Goal: Information Seeking & Learning: Learn about a topic

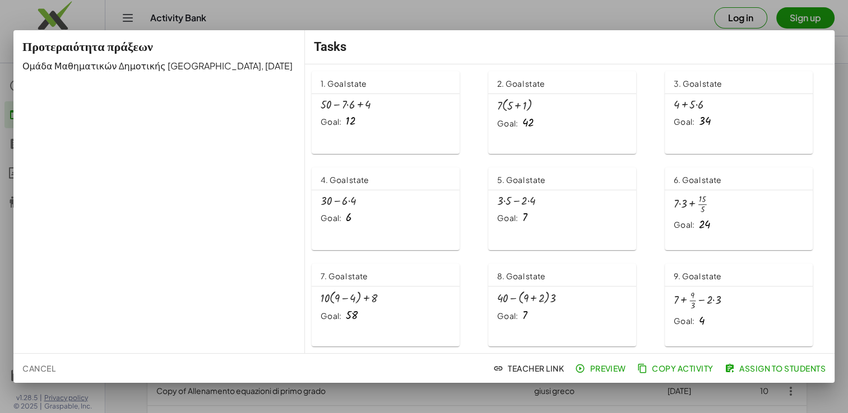
click at [368, 108] on div "+ 50 − · 7 · 6 + 4" at bounding box center [385, 105] width 130 height 12
click at [456, 198] on div "+ 30 − · 6 · 4 Goal: 6" at bounding box center [385, 211] width 148 height 43
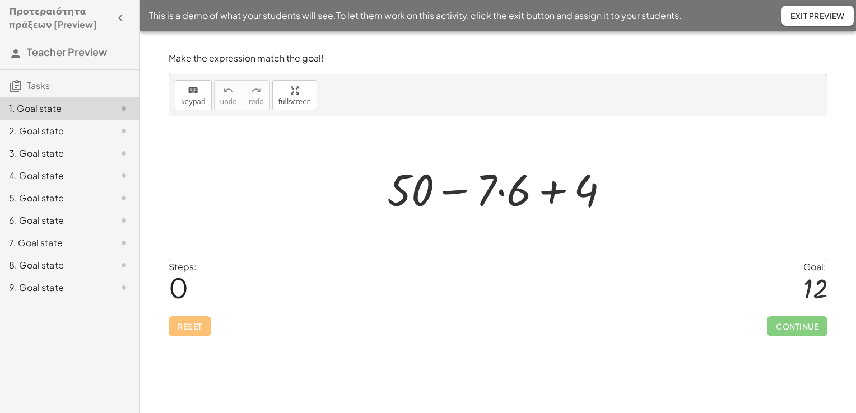
click at [423, 176] on div at bounding box center [502, 189] width 242 height 58
click at [417, 185] on div at bounding box center [502, 189] width 242 height 58
click at [464, 282] on div "Steps: 0 Goal: 12" at bounding box center [498, 283] width 659 height 46
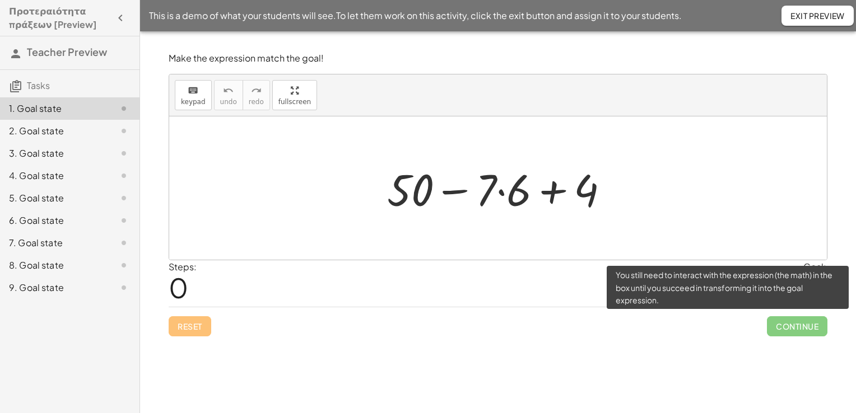
click at [780, 327] on span "Continue" at bounding box center [797, 326] width 60 height 20
click at [790, 327] on span "Continue" at bounding box center [797, 326] width 60 height 20
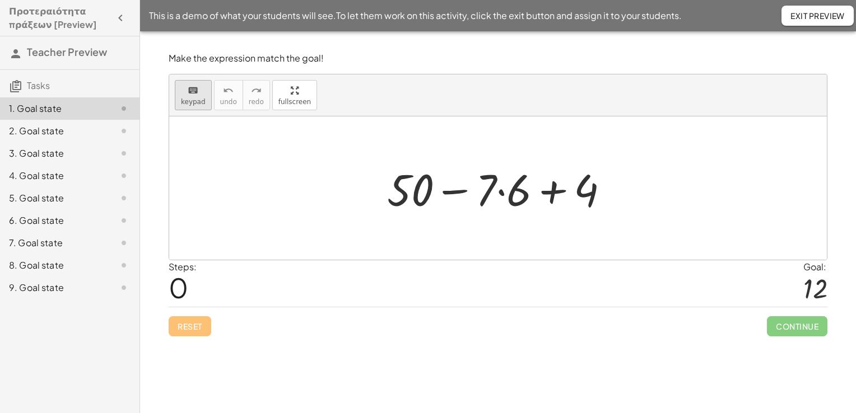
click at [198, 90] on div "keyboard" at bounding box center [193, 89] width 25 height 13
click at [612, 194] on div at bounding box center [502, 189] width 242 height 58
click at [580, 194] on div at bounding box center [565, 191] width 67 height 50
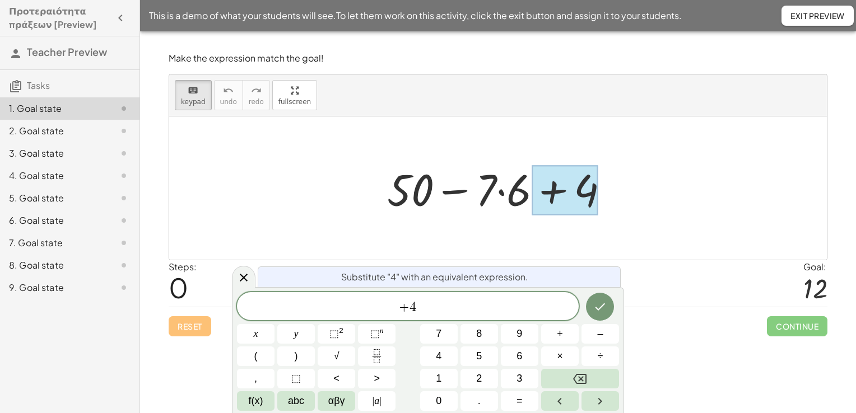
click at [460, 185] on div at bounding box center [502, 189] width 242 height 58
click at [490, 187] on div at bounding box center [502, 189] width 242 height 58
click at [510, 192] on div at bounding box center [502, 189] width 242 height 58
click at [364, 181] on div at bounding box center [498, 188] width 658 height 143
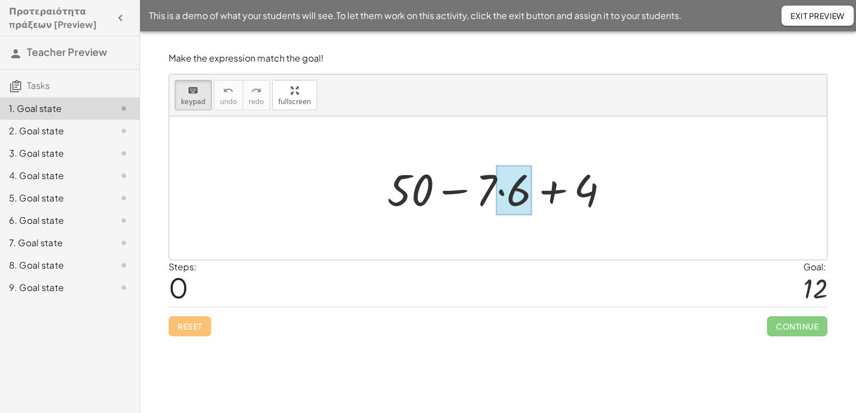
drag, startPoint x: 487, startPoint y: 204, endPoint x: 508, endPoint y: 205, distance: 20.8
click at [508, 205] on div at bounding box center [513, 191] width 35 height 50
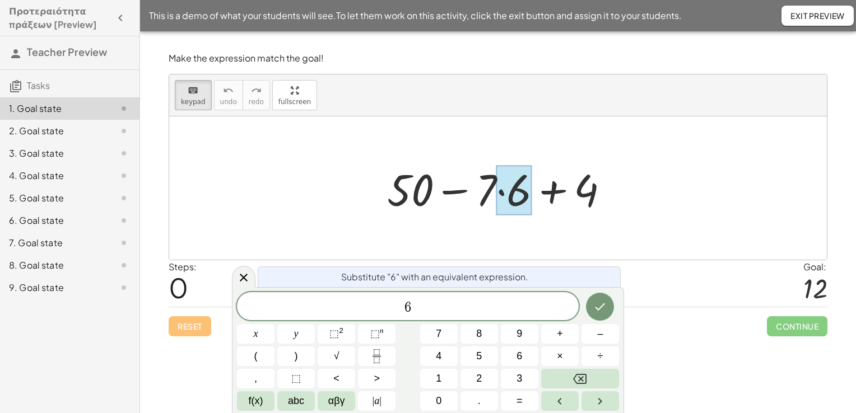
click at [490, 196] on div at bounding box center [502, 189] width 242 height 58
click at [486, 196] on div at bounding box center [502, 189] width 242 height 58
click at [448, 306] on span "6" at bounding box center [408, 308] width 342 height 16
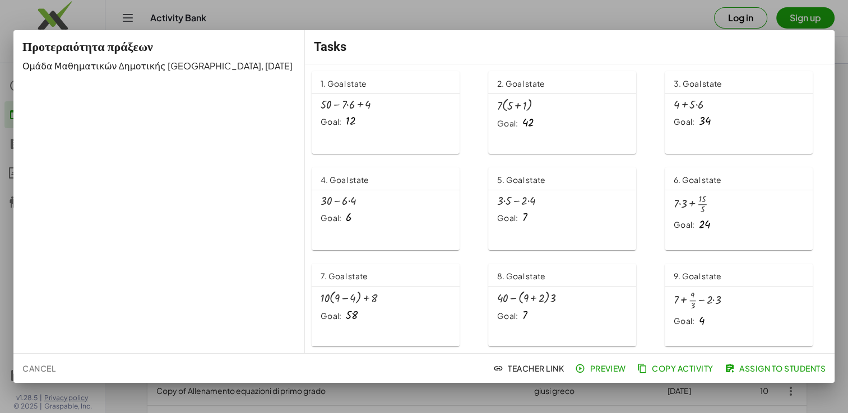
click at [346, 132] on div "+ 50 − · 7 · 6 + 4 Goal: 12" at bounding box center [385, 115] width 148 height 43
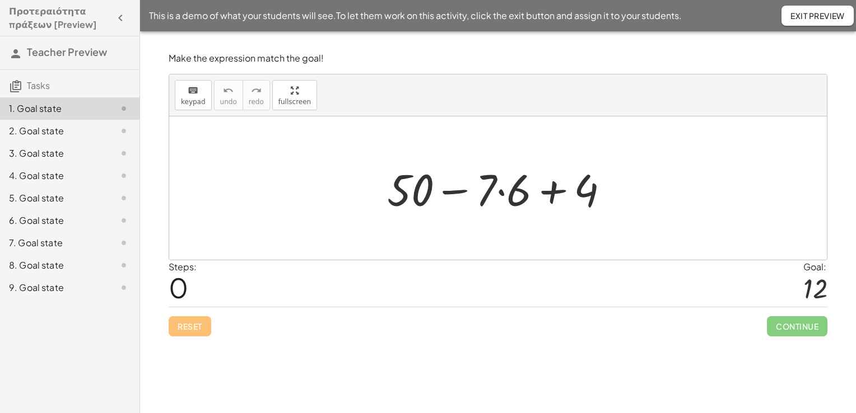
click at [508, 196] on div at bounding box center [502, 189] width 242 height 58
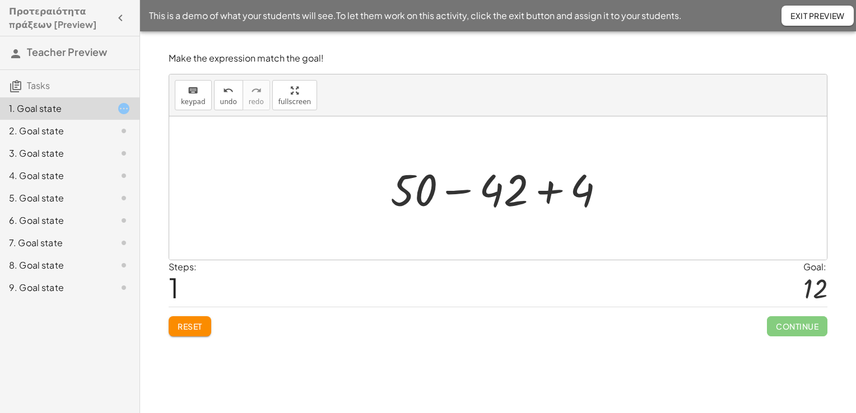
click at [458, 190] on div at bounding box center [502, 189] width 235 height 58
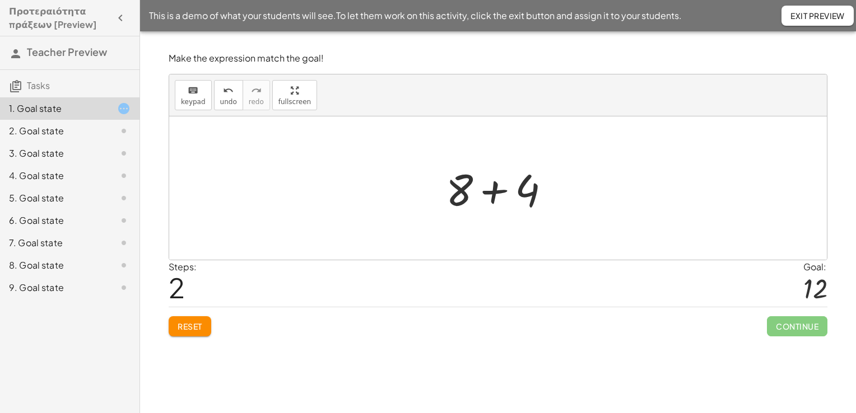
click at [498, 188] on div at bounding box center [502, 189] width 124 height 58
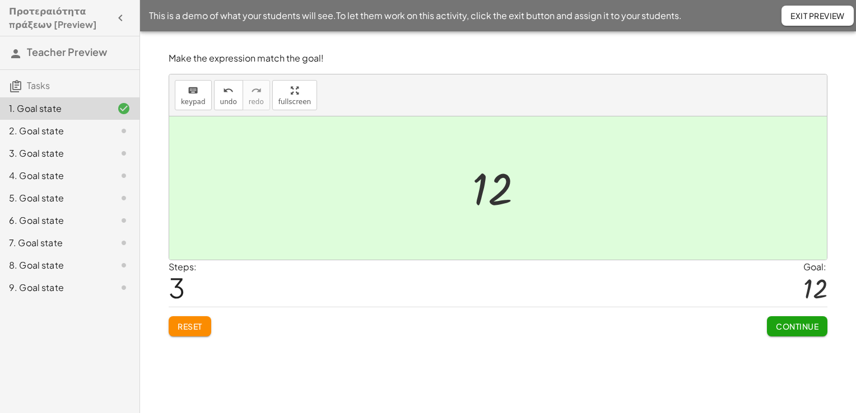
click at [0, 0] on div "Make the expression match the goal! keyboard keypad undo undo redo redo fullscr…" at bounding box center [0, 0] width 0 height 0
click at [799, 328] on span "Continue" at bounding box center [797, 327] width 43 height 10
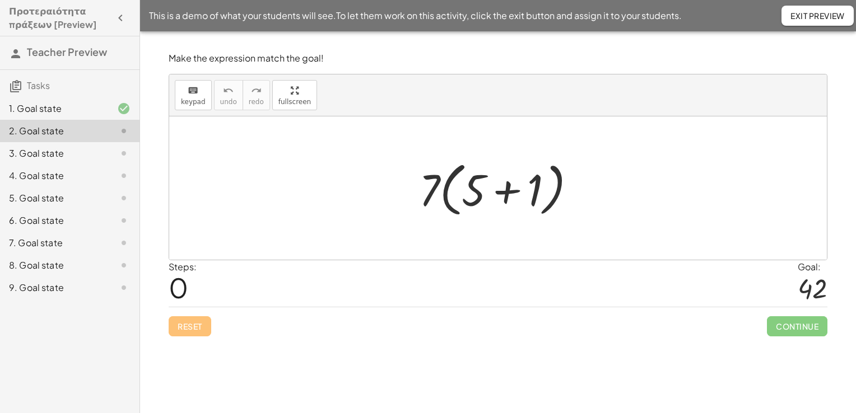
click at [506, 194] on div at bounding box center [501, 188] width 177 height 64
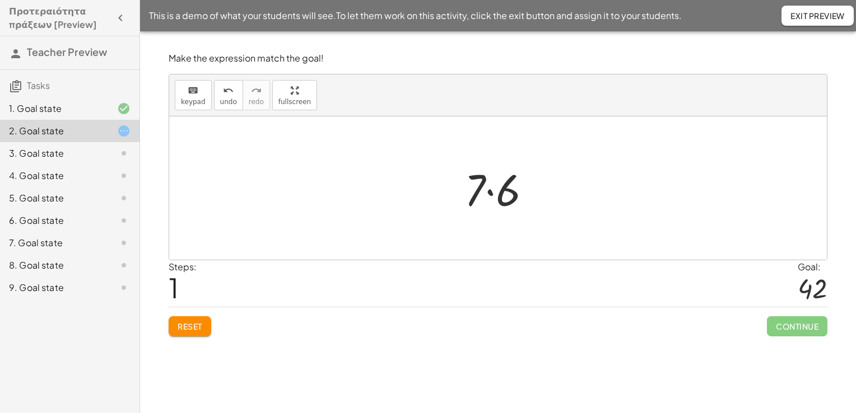
click at [490, 197] on div at bounding box center [502, 189] width 87 height 58
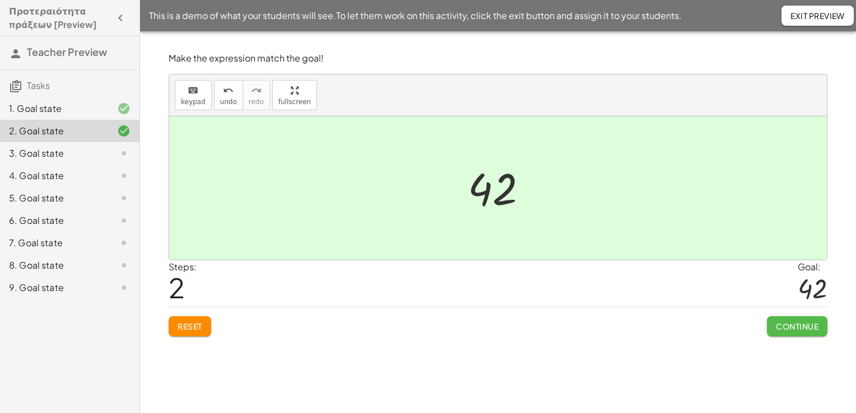
click at [809, 327] on span "Continue" at bounding box center [797, 327] width 43 height 10
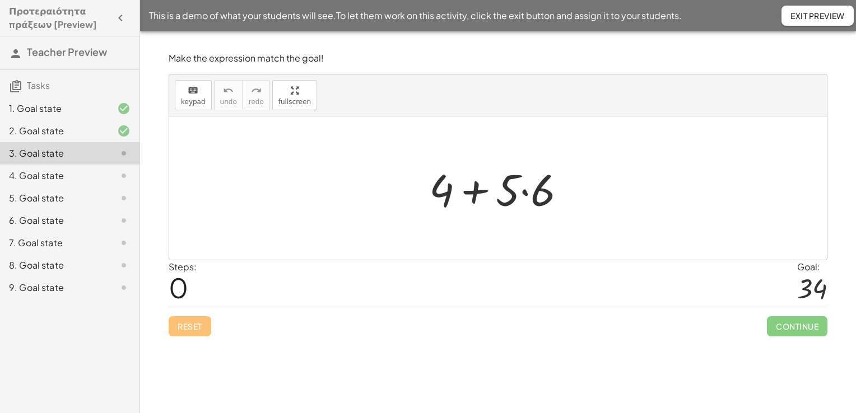
click at [524, 193] on div at bounding box center [501, 189] width 157 height 58
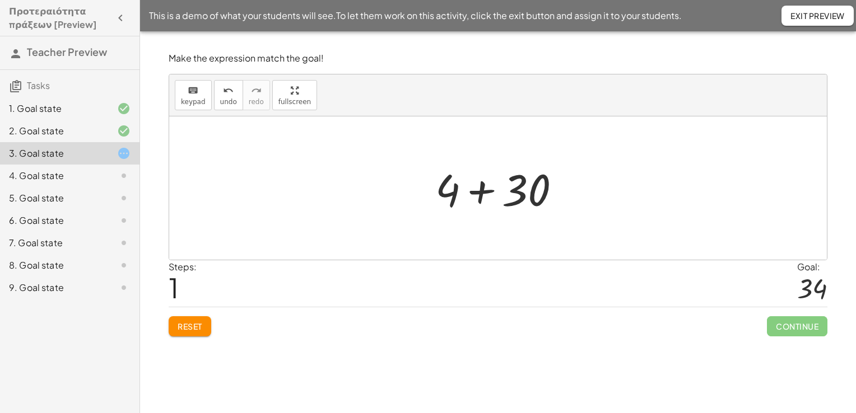
click at [485, 192] on div at bounding box center [502, 189] width 145 height 58
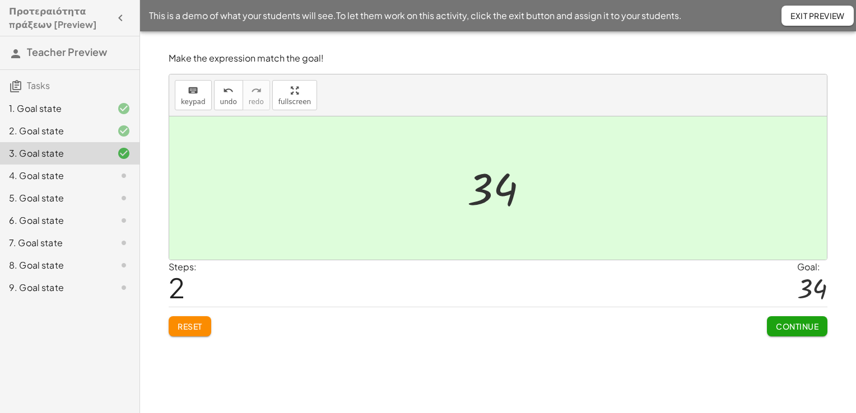
click at [813, 324] on span "Continue" at bounding box center [797, 327] width 43 height 10
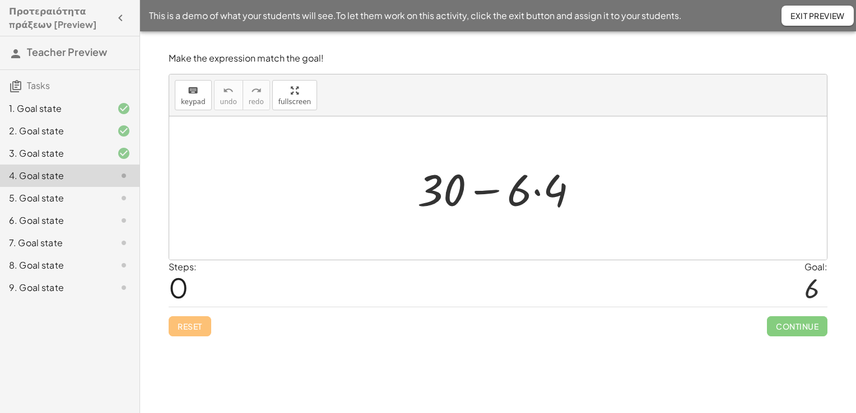
click at [538, 194] on div at bounding box center [502, 189] width 181 height 58
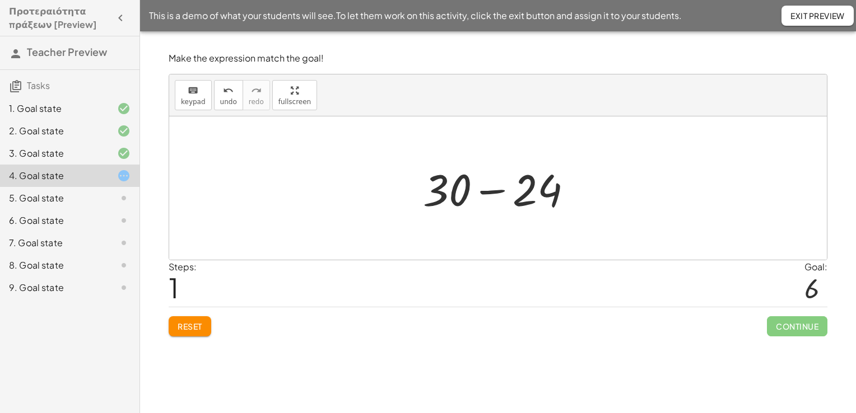
click at [493, 189] on div at bounding box center [502, 189] width 170 height 58
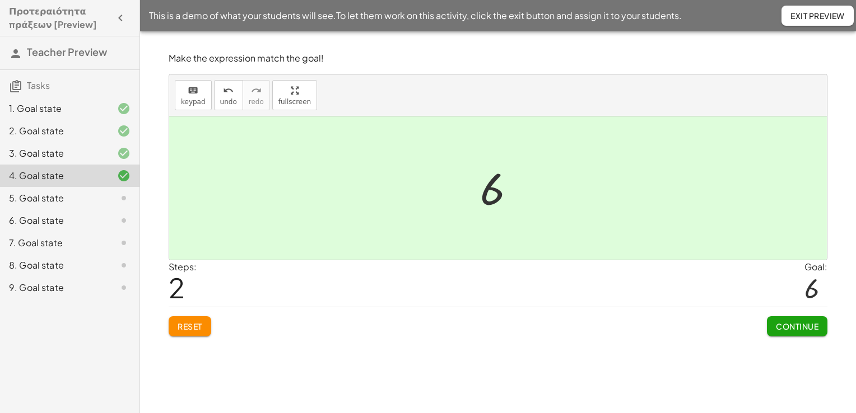
click at [811, 328] on span "Continue" at bounding box center [797, 327] width 43 height 10
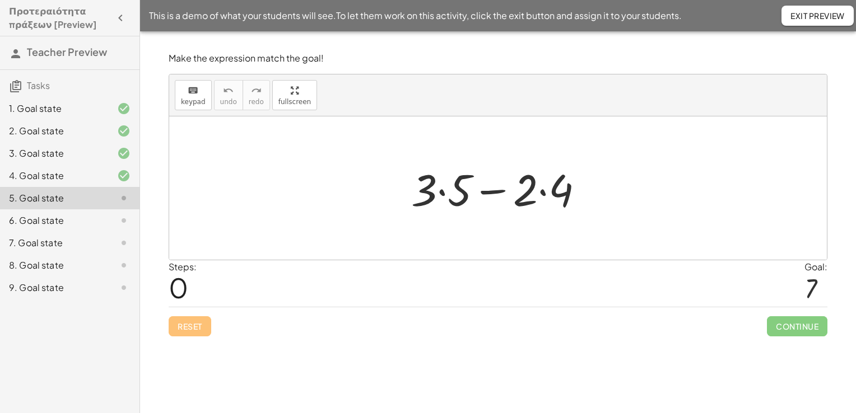
click at [436, 190] on div at bounding box center [502, 189] width 193 height 58
click at [444, 195] on div at bounding box center [502, 189] width 193 height 58
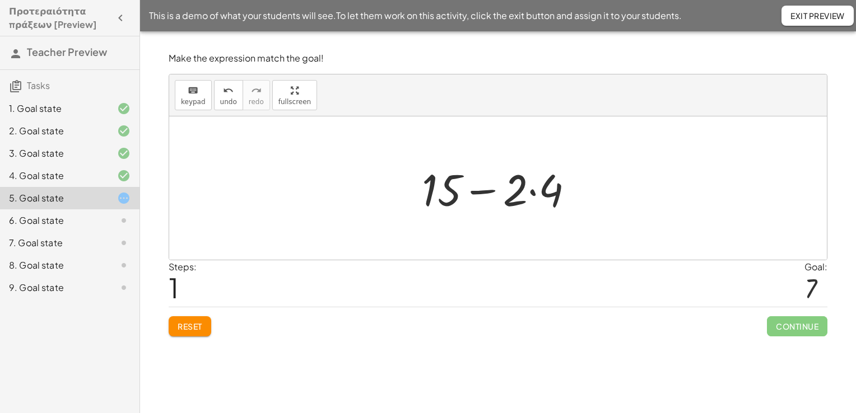
click at [530, 194] on div at bounding box center [502, 189] width 172 height 58
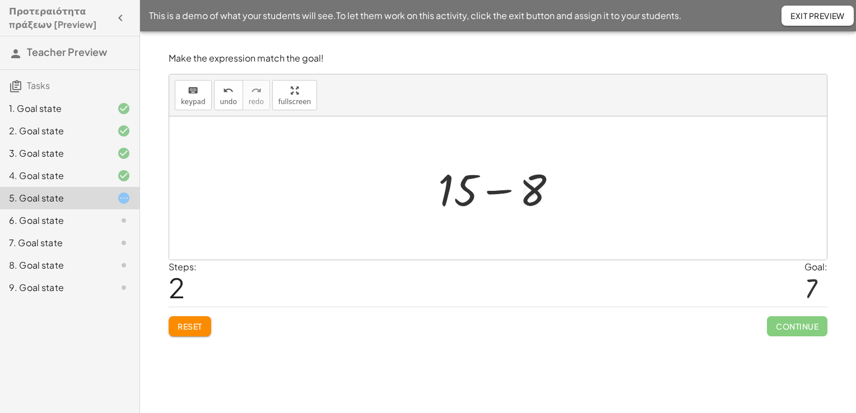
click at [503, 193] on div at bounding box center [501, 189] width 139 height 58
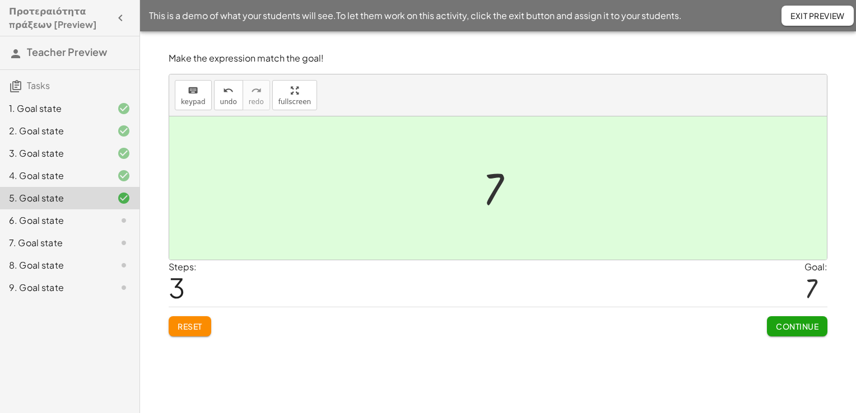
click at [785, 323] on span "Continue" at bounding box center [797, 327] width 43 height 10
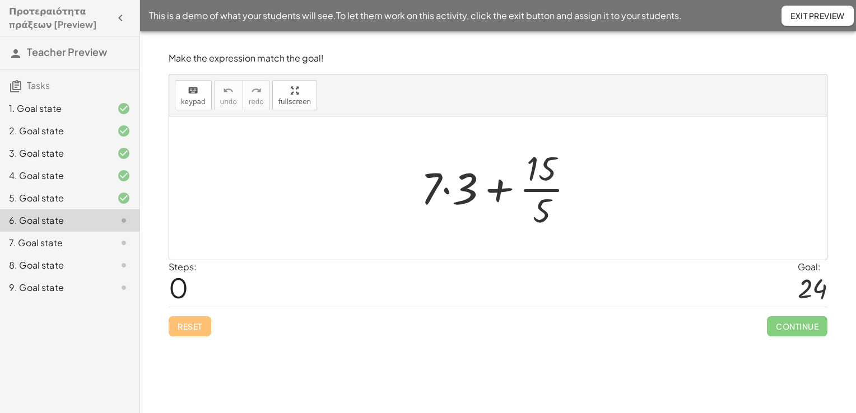
click at [544, 189] on div at bounding box center [502, 188] width 174 height 86
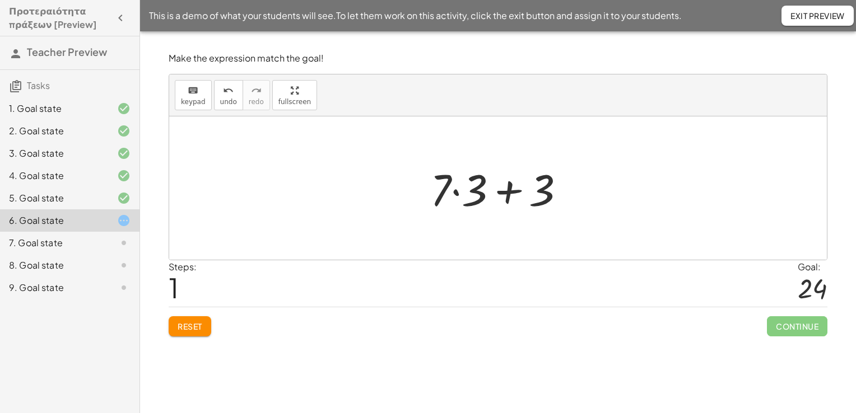
click at [513, 192] on div at bounding box center [502, 189] width 155 height 58
click at [455, 189] on div at bounding box center [502, 189] width 155 height 58
click at [500, 190] on div at bounding box center [502, 189] width 138 height 58
